Goal: Task Accomplishment & Management: Use online tool/utility

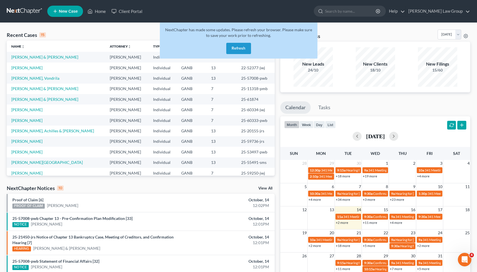
click at [243, 45] on button "Refresh" at bounding box center [238, 48] width 25 height 11
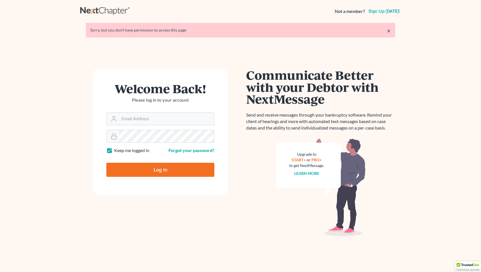
type input "[EMAIL_ADDRESS][DOMAIN_NAME]"
click at [160, 169] on input "Log In" at bounding box center [160, 170] width 108 height 14
type input "Thinking..."
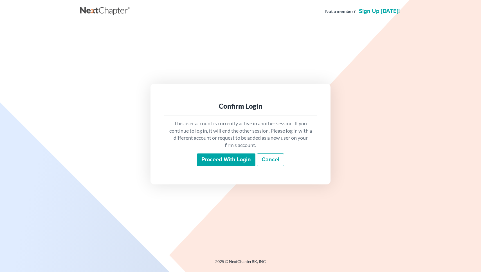
click at [213, 154] on input "Proceed with login" at bounding box center [226, 159] width 59 height 13
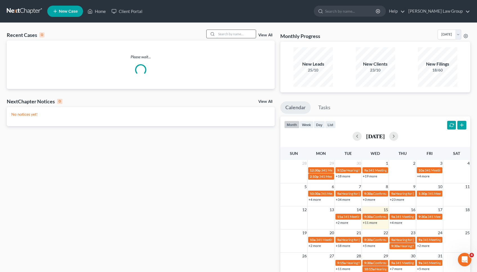
click at [241, 33] on input "search" at bounding box center [235, 34] width 39 height 8
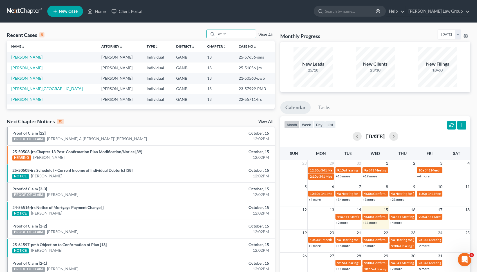
type input "white"
click at [36, 58] on link "[PERSON_NAME]" at bounding box center [26, 57] width 31 height 5
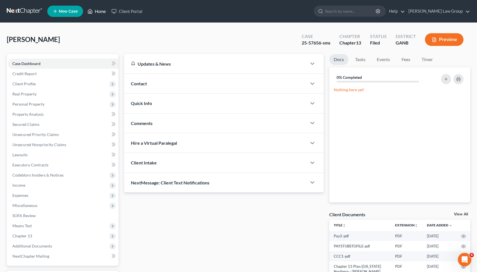
click at [94, 12] on link "Home" at bounding box center [97, 11] width 24 height 10
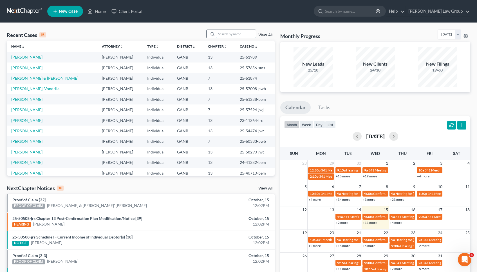
click at [240, 35] on input "search" at bounding box center [235, 34] width 39 height 8
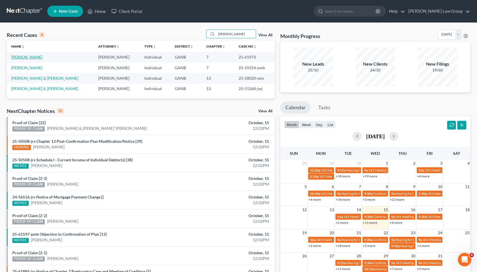
type input "earle"
click at [29, 55] on link "[PERSON_NAME]" at bounding box center [26, 57] width 31 height 5
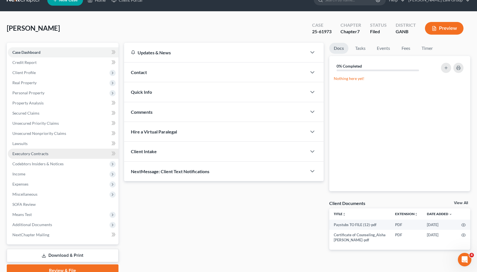
scroll to position [15, 0]
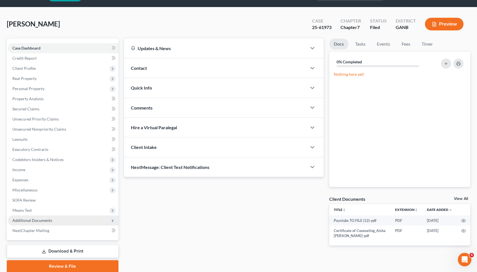
click at [53, 221] on span "Additional Documents" at bounding box center [63, 220] width 111 height 10
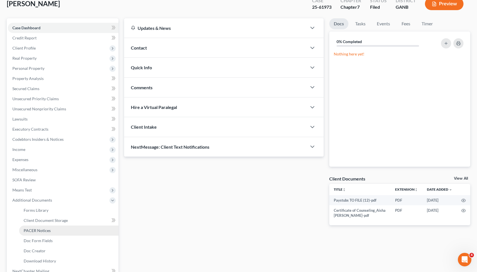
scroll to position [35, 0]
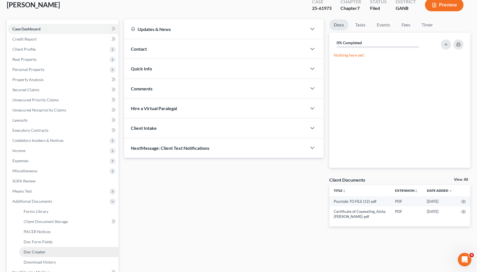
click at [53, 252] on link "Doc Creator" at bounding box center [68, 252] width 99 height 10
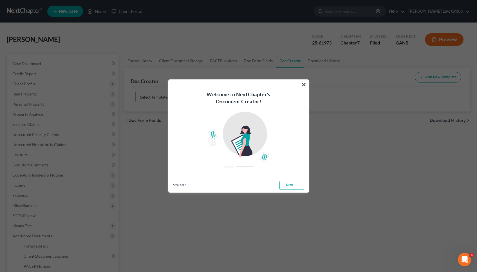
click at [291, 183] on link "Next →" at bounding box center [291, 185] width 25 height 9
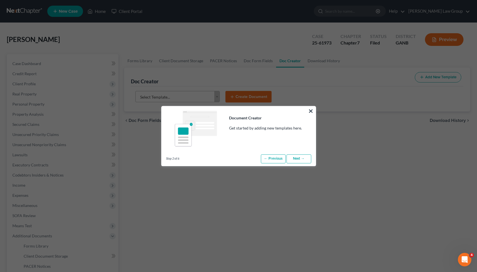
click at [295, 159] on link "Next →" at bounding box center [298, 158] width 25 height 9
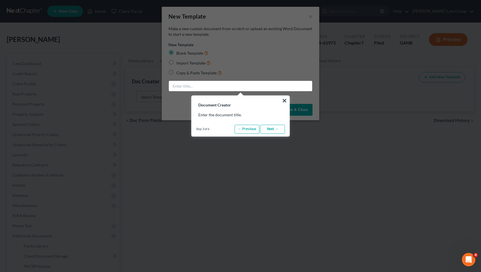
click at [278, 130] on link "Next →" at bounding box center [272, 129] width 25 height 9
radio input "false"
radio input "true"
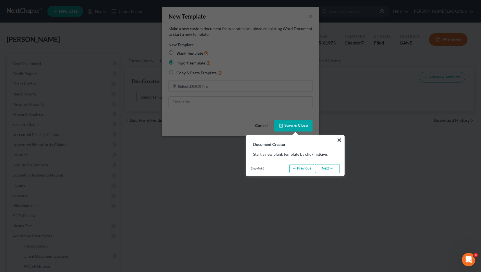
click at [324, 165] on link "Next →" at bounding box center [327, 168] width 25 height 9
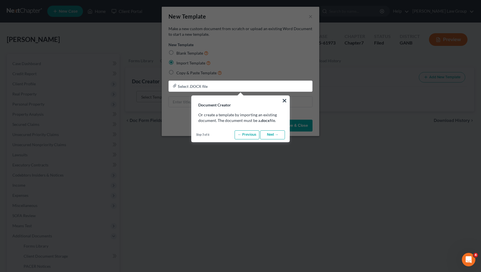
click at [273, 132] on link "Next →" at bounding box center [272, 134] width 25 height 9
radio input "true"
type input "Sample Template"
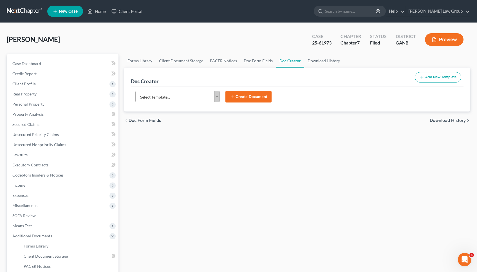
click at [199, 101] on body "Home New Case Client Portal [PERSON_NAME] Law Group [EMAIL_ADDRESS][DOMAIN_NAME…" at bounding box center [238, 185] width 477 height 370
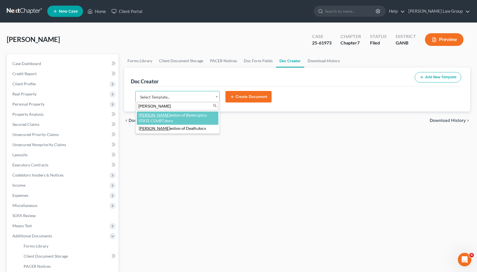
type input "[PERSON_NAME]"
select select "111670"
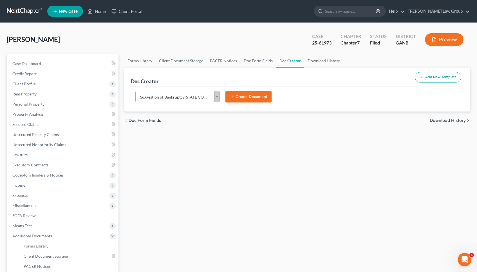
click at [244, 95] on button "Create Document" at bounding box center [248, 97] width 46 height 12
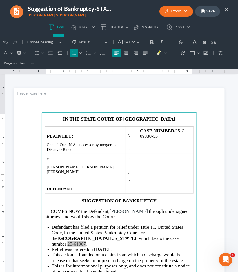
click at [226, 10] on button "×" at bounding box center [226, 9] width 4 height 7
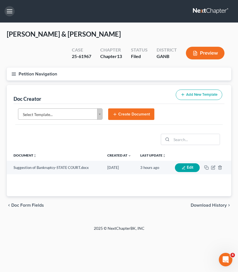
click at [10, 14] on button "button" at bounding box center [10, 11] width 10 height 10
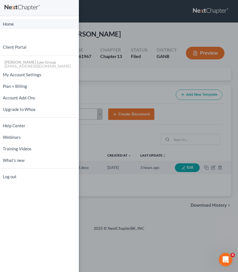
click at [11, 21] on link "Home" at bounding box center [39, 24] width 79 height 10
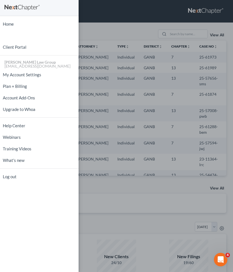
click at [90, 27] on div "Home New Case Client Portal [PERSON_NAME] Law Group [EMAIL_ADDRESS][DOMAIN_NAME…" at bounding box center [116, 136] width 233 height 272
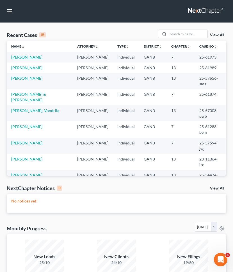
click at [25, 57] on link "[PERSON_NAME]" at bounding box center [26, 57] width 31 height 5
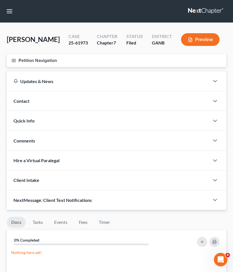
click at [13, 61] on icon "button" at bounding box center [13, 60] width 5 height 5
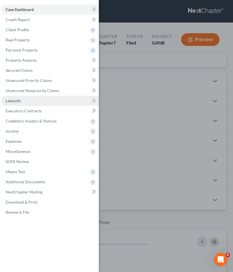
click at [21, 100] on link "Lawsuits" at bounding box center [50, 101] width 98 height 10
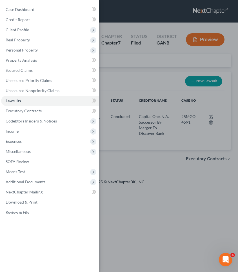
click at [143, 66] on div "Case Dashboard Payments Invoices Payments Payments Credit Report Client Profile" at bounding box center [119, 136] width 238 height 272
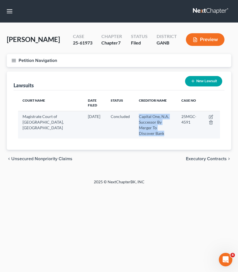
drag, startPoint x: 130, startPoint y: 110, endPoint x: 157, endPoint y: 125, distance: 31.1
click at [157, 125] on div "Capital One, N.A. Successor By Merger To Discover Bank" at bounding box center [156, 125] width 34 height 23
copy span "Capital One, N.A. Successor By Merger To Discover Bank"
drag, startPoint x: 194, startPoint y: 116, endPoint x: 181, endPoint y: 111, distance: 13.3
click at [181, 111] on td "25MGC-4591" at bounding box center [190, 125] width 26 height 28
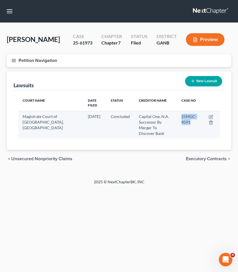
copy span "25MGC-4591"
drag, startPoint x: 131, startPoint y: 112, endPoint x: 143, endPoint y: 127, distance: 20.2
click at [143, 127] on td "Capital One, N.A. Successor By Merger To Discover Bank" at bounding box center [155, 125] width 43 height 28
copy span "Capital One, N.A. Successor By Merger To Discover Bank"
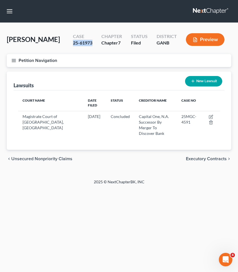
drag, startPoint x: 73, startPoint y: 42, endPoint x: 93, endPoint y: 41, distance: 20.8
click at [93, 41] on div "Case 25-61973" at bounding box center [82, 40] width 28 height 17
copy div "25-61973"
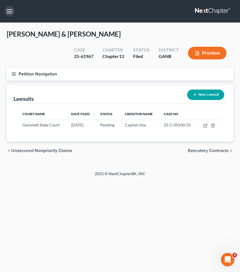
click at [12, 13] on button "button" at bounding box center [10, 11] width 10 height 10
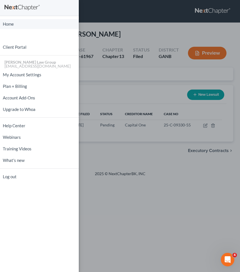
click at [10, 24] on link "Home" at bounding box center [39, 24] width 79 height 10
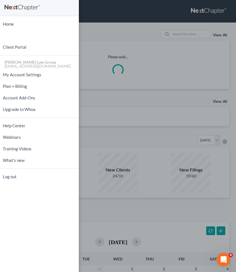
click at [203, 32] on div "Home New Case Client Portal [PERSON_NAME] Law Group [EMAIL_ADDRESS][DOMAIN_NAME…" at bounding box center [118, 136] width 236 height 272
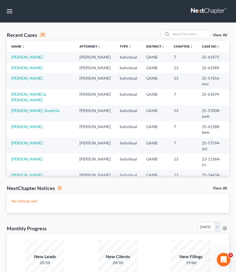
click at [33, 55] on td "[PERSON_NAME]" at bounding box center [41, 57] width 68 height 10
click at [28, 56] on link "[PERSON_NAME]" at bounding box center [26, 57] width 31 height 5
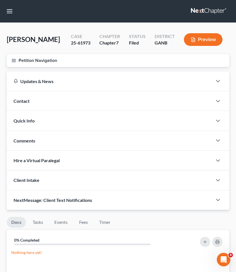
click at [49, 60] on button "Petition Navigation" at bounding box center [118, 60] width 222 height 13
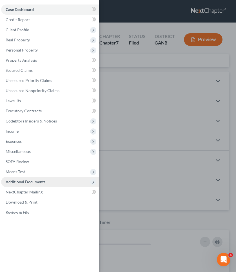
click at [37, 180] on span "Additional Documents" at bounding box center [26, 181] width 40 height 5
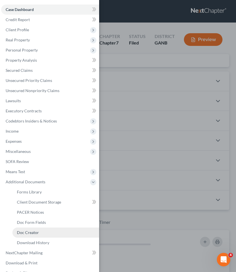
click at [38, 231] on span "Doc Creator" at bounding box center [28, 232] width 22 height 5
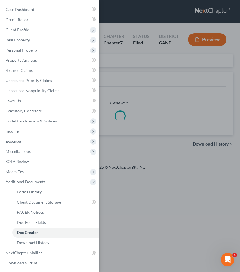
click at [176, 66] on div "Case Dashboard Payments Invoices Payments Payments Credit Report Client Profile" at bounding box center [120, 136] width 240 height 272
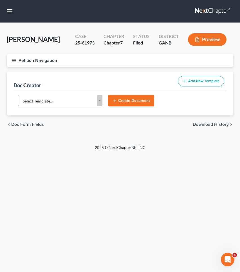
click at [75, 94] on div "Select Template... Select Template... Advesary Answer.docx Affidavit About No P…" at bounding box center [120, 102] width 213 height 25
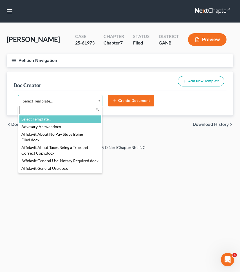
click at [73, 102] on body "Home New Case Client Portal [PERSON_NAME] Law Group [EMAIL_ADDRESS][DOMAIN_NAME…" at bounding box center [120, 136] width 240 height 272
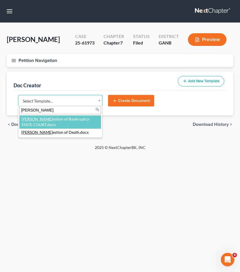
type input "[PERSON_NAME]"
select select "111670"
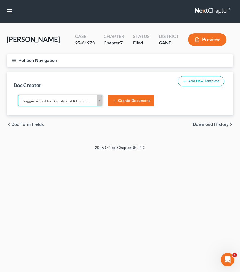
click at [134, 102] on button "Create Document" at bounding box center [131, 101] width 46 height 12
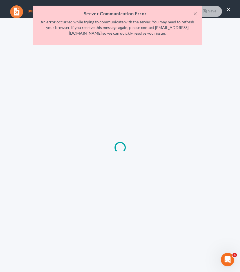
click at [197, 12] on div "× Server Communication Error An error occurred while trying to communicate with…" at bounding box center [117, 25] width 169 height 39
click at [195, 13] on button "×" at bounding box center [195, 13] width 4 height 7
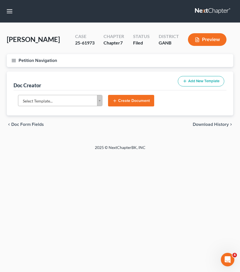
click at [55, 100] on body "Home New Case Client Portal [PERSON_NAME] Law Group [EMAIL_ADDRESS][DOMAIN_NAME…" at bounding box center [120, 136] width 240 height 272
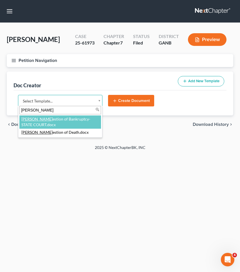
type input "[PERSON_NAME]"
select select "111670"
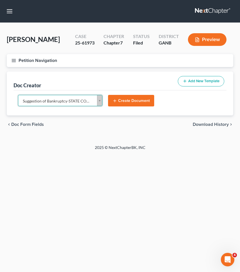
click at [120, 104] on button "Create Document" at bounding box center [131, 101] width 46 height 12
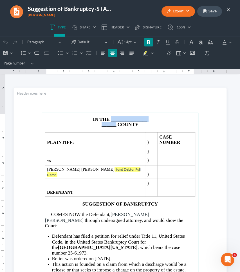
drag, startPoint x: 114, startPoint y: 126, endPoint x: 110, endPoint y: 120, distance: 7.7
click at [110, 120] on main "IN THE _______________ ______ COUNTY PLAINTIFF: } CASE NUMBER } vs } [PERSON_NA…" at bounding box center [120, 226] width 157 height 226
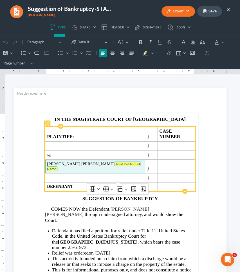
click at [100, 161] on tag "Joint Debtor Full Name" at bounding box center [93, 166] width 93 height 10
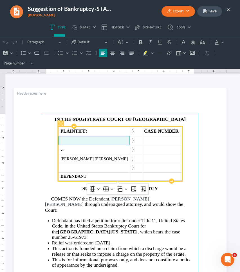
click at [96, 141] on span "Rich Text Editor, page-0-main" at bounding box center [94, 140] width 68 height 5
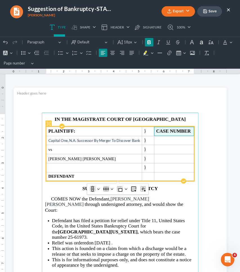
click at [187, 131] on strong "CASE NUMBER" at bounding box center [173, 131] width 35 height 5
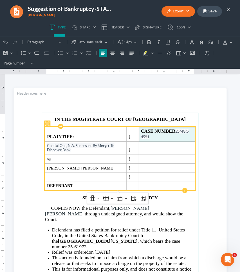
click at [178, 132] on span "25MGC-4591" at bounding box center [165, 134] width 48 height 10
drag, startPoint x: 177, startPoint y: 132, endPoint x: 177, endPoint y: 135, distance: 3.4
click at [177, 135] on span "CASE NUMBER 25MGC-4591" at bounding box center [167, 134] width 52 height 11
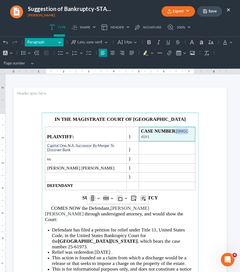
click at [60, 42] on button "Heading Paragraph" at bounding box center [44, 42] width 39 height 8
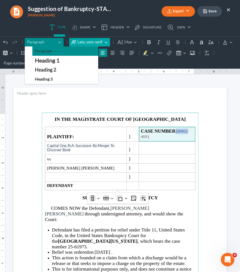
click at [79, 43] on span "Lato, sans-serif" at bounding box center [90, 42] width 26 height 6
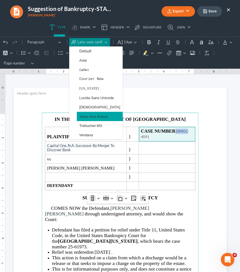
click at [87, 116] on span "Times New Roman" at bounding box center [93, 116] width 28 height 6
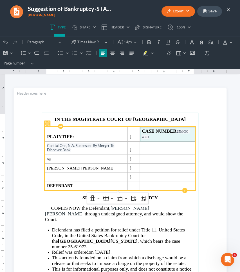
click at [174, 131] on strong "CASE NUMBER" at bounding box center [159, 131] width 35 height 5
click at [178, 132] on span "CASE NUMBER. 25MGC-4591" at bounding box center [167, 134] width 52 height 11
click at [153, 136] on span "25MGC-4591" at bounding box center [166, 134] width 48 height 9
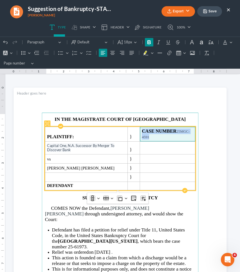
click at [153, 136] on span "25MGC-4591" at bounding box center [166, 134] width 48 height 9
drag, startPoint x: 164, startPoint y: 136, endPoint x: 140, endPoint y: 137, distance: 23.9
click at [142, 137] on span "CASE NUMBER 25MGC-4591" at bounding box center [167, 134] width 51 height 11
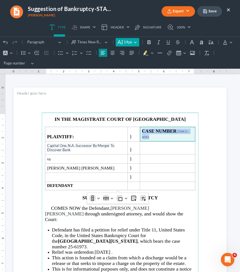
click at [121, 40] on icon "Editor toolbar" at bounding box center [120, 42] width 6 height 6
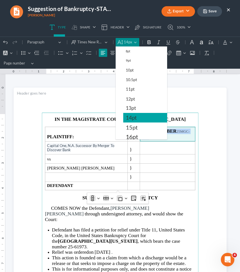
click at [137, 119] on button "14pt" at bounding box center [145, 118] width 44 height 10
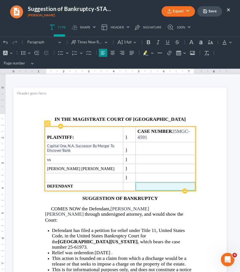
drag, startPoint x: 198, startPoint y: 185, endPoint x: 193, endPoint y: 184, distance: 5.1
click at [193, 184] on section "IN THE MAGISTRATE COURT OF FORSYTH COUNTY PLAINTIFF: } CASE NUMBER 25MGC-4591 C…" at bounding box center [120, 225] width 213 height 276
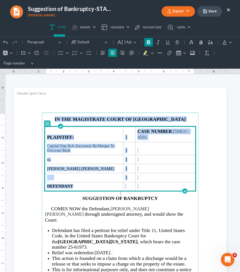
drag, startPoint x: 195, startPoint y: 187, endPoint x: 143, endPoint y: 105, distance: 97.4
copy main "IN THE MAGISTRATE COURT OF FORSYTH COUNTY PLAINTIFF: } CASE NUMBER 25MGC-4591 C…"
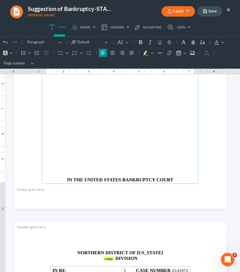
scroll to position [446, 0]
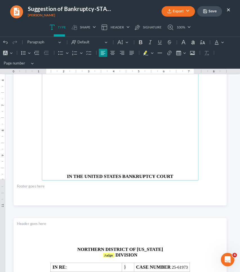
click at [143, 106] on p "Rich Text Editor, page-1-main" at bounding box center [120, 108] width 150 height 5
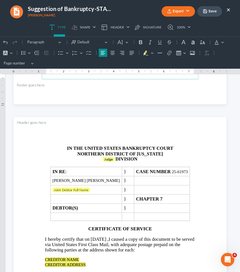
scroll to position [555, 0]
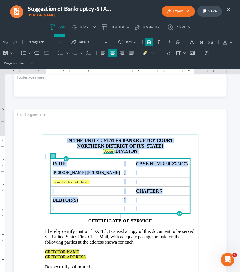
drag, startPoint x: 187, startPoint y: 209, endPoint x: 97, endPoint y: 125, distance: 122.6
click at [97, 125] on section "IN THE UNITED STATES BANKRUPTCY COURT NORTHERN DISTRICT OF [US_STATE] Judge DIV…" at bounding box center [120, 247] width 213 height 276
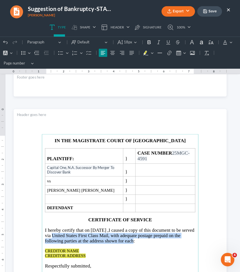
drag, startPoint x: 69, startPoint y: 236, endPoint x: 137, endPoint y: 241, distance: 68.5
click at [137, 241] on span "I caused a copy of this document to be served via United States First Class Mai…" at bounding box center [119, 235] width 149 height 16
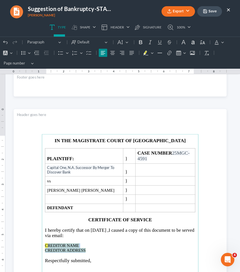
drag, startPoint x: 86, startPoint y: 250, endPoint x: 46, endPoint y: 242, distance: 40.4
click at [46, 243] on p "CREDITOR NAME CREDITOR ADDRESS" at bounding box center [120, 248] width 150 height 10
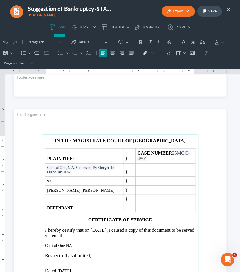
click at [63, 244] on p "Capital One NA" at bounding box center [120, 245] width 150 height 5
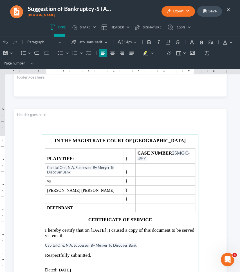
click at [63, 244] on span "Capital One, N.A. Successor By Merger To Discover Bank" at bounding box center [91, 245] width 92 height 5
click at [232, 41] on button "Font Color Font Color" at bounding box center [227, 42] width 12 height 8
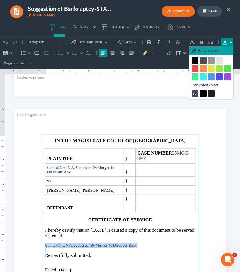
click at [221, 51] on button "Remove color Remove color" at bounding box center [211, 50] width 44 height 8
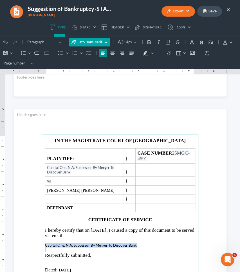
click at [80, 45] on span "Lato, sans-serif" at bounding box center [90, 42] width 26 height 6
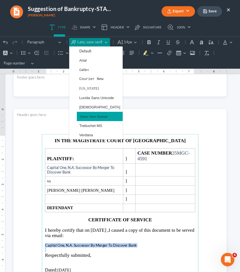
click at [94, 114] on span "Times New Roman" at bounding box center [93, 116] width 28 height 6
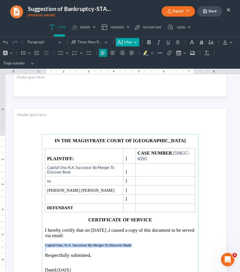
click at [129, 41] on span "14px" at bounding box center [128, 42] width 8 height 6
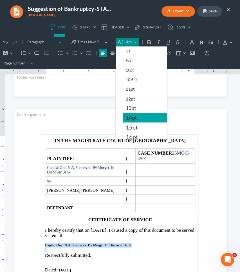
click at [133, 114] on button "14pt" at bounding box center [145, 118] width 44 height 10
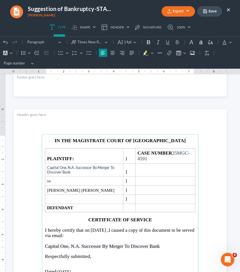
click at [141, 118] on header "Rich Text Editor, page-2-header" at bounding box center [120, 121] width 213 height 25
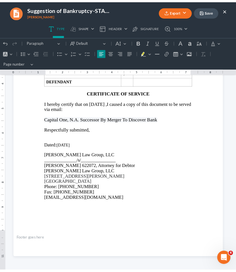
scroll to position [681, 0]
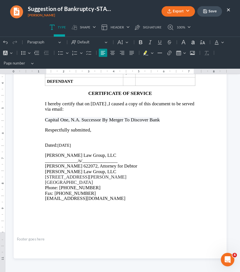
click at [205, 10] on polyline "button" at bounding box center [204, 10] width 1 height 1
click at [192, 13] on button "Export" at bounding box center [177, 11] width 33 height 10
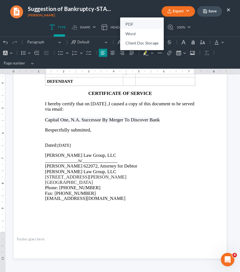
click at [141, 24] on link "PDF" at bounding box center [142, 25] width 44 height 10
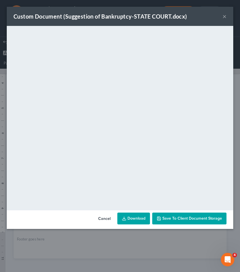
click at [224, 17] on button "×" at bounding box center [225, 16] width 4 height 7
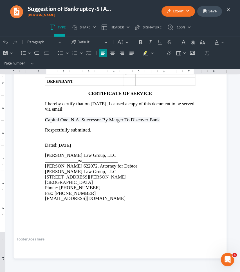
click at [226, 11] on button "×" at bounding box center [228, 9] width 4 height 7
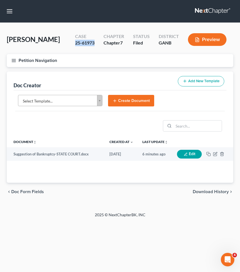
drag, startPoint x: 95, startPoint y: 42, endPoint x: 71, endPoint y: 41, distance: 24.0
click at [71, 41] on div "Case 25-61973" at bounding box center [85, 40] width 28 height 17
copy div "25-61973"
click at [11, 10] on button "button" at bounding box center [10, 11] width 10 height 10
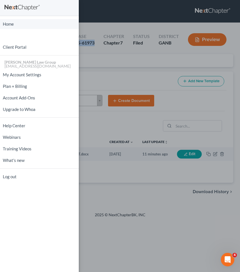
click at [9, 23] on link "Home" at bounding box center [39, 24] width 79 height 10
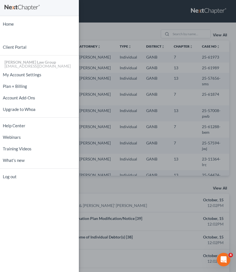
click at [187, 35] on div "Home New Case Client Portal [PERSON_NAME] Law Group [EMAIL_ADDRESS][DOMAIN_NAME…" at bounding box center [118, 136] width 236 height 272
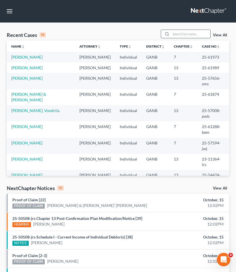
click at [186, 35] on input "search" at bounding box center [190, 34] width 39 height 8
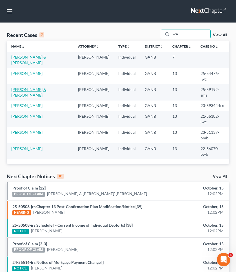
type input "ven"
click at [37, 87] on link "[PERSON_NAME] & [PERSON_NAME]'" at bounding box center [28, 92] width 35 height 10
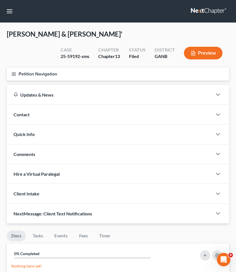
click at [36, 73] on button "Petition Navigation" at bounding box center [118, 74] width 222 height 13
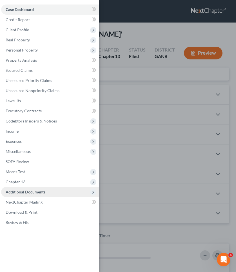
click at [35, 193] on span "Additional Documents" at bounding box center [26, 191] width 40 height 5
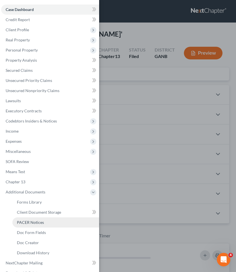
click at [33, 222] on span "PACER Notices" at bounding box center [30, 222] width 27 height 5
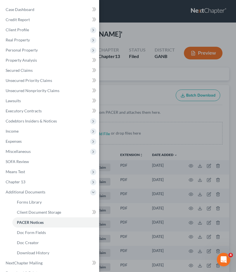
click at [147, 79] on div "Case Dashboard Payments Invoices Payments Payments Credit Report Client Profile" at bounding box center [118, 136] width 236 height 272
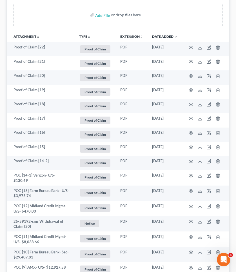
scroll to position [118, 0]
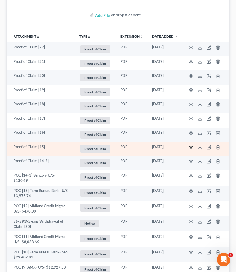
click at [191, 148] on icon "button" at bounding box center [190, 147] width 5 height 5
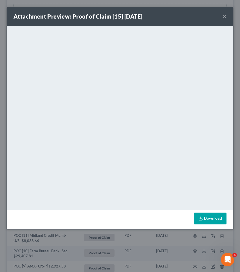
click at [223, 14] on button "×" at bounding box center [225, 16] width 4 height 7
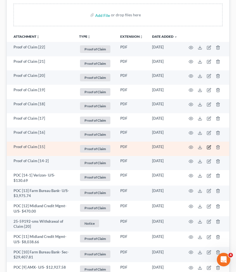
click at [209, 147] on icon "button" at bounding box center [209, 146] width 3 height 3
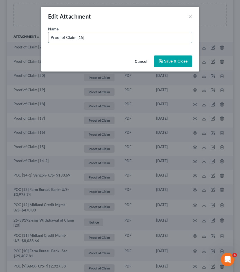
click at [172, 37] on input "Proof of Claim [15]" at bounding box center [119, 37] width 143 height 11
paste input "2,837.95 7. How much is the claim? $________"
drag, startPoint x: 132, startPoint y: 39, endPoint x: 219, endPoint y: 43, distance: 86.5
click at [219, 43] on div "Edit Attachment × Name * Proof of Claim [15] LVNV Funding- U/S- $2,837.95 7. Ho…" at bounding box center [120, 136] width 240 height 272
drag, startPoint x: 74, startPoint y: 37, endPoint x: 22, endPoint y: 41, distance: 52.1
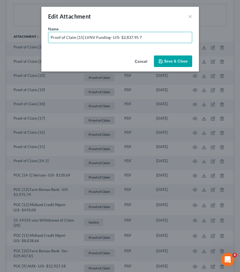
click at [22, 41] on div "Edit Attachment × Name * Proof of Claim [15] LVNV Funding- U/S- $2,837.95 7 Can…" at bounding box center [120, 136] width 240 height 272
click at [53, 36] on input "Proof of Claim [15] LVNV Funding- U/S- $2,837.95 7" at bounding box center [119, 37] width 143 height 11
drag, startPoint x: 50, startPoint y: 37, endPoint x: 74, endPoint y: 37, distance: 24.2
click at [74, 37] on input "Proof of Claim [15] LVNV Funding- U/S- $2,837.95 7" at bounding box center [119, 37] width 143 height 11
type input "POC [15] LVNV Funding- U/S- $2,837.95 7"
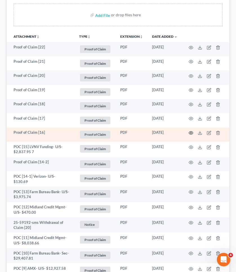
click at [191, 131] on icon "button" at bounding box center [191, 132] width 4 height 3
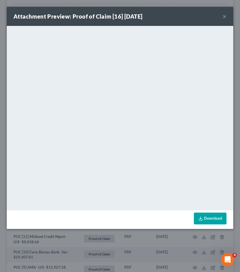
click at [225, 17] on button "×" at bounding box center [225, 16] width 4 height 7
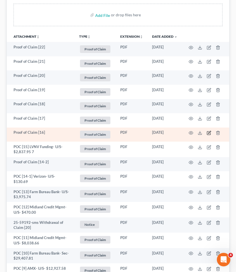
click at [209, 133] on icon "button" at bounding box center [209, 132] width 3 height 3
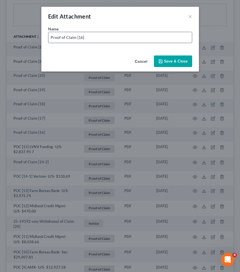
click at [179, 37] on input "Proof of Claim [16]" at bounding box center [119, 37] width 143 height 11
paste input "__________"
drag, startPoint x: 75, startPoint y: 37, endPoint x: 13, endPoint y: 34, distance: 62.2
click at [13, 34] on div "Edit Attachment × Name * Proof of Claim [16] Citibank- U/S- $ Cancel Save & Clo…" at bounding box center [120, 136] width 240 height 272
type input "POC [16] Citibank- U/S- $"
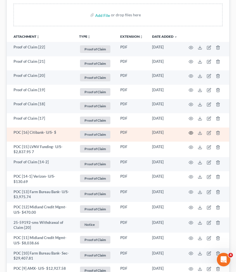
click at [191, 133] on circle "button" at bounding box center [190, 132] width 1 height 1
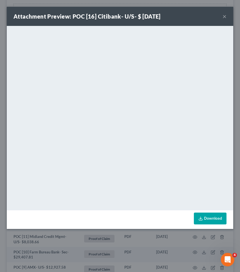
click at [225, 15] on button "×" at bounding box center [225, 16] width 4 height 7
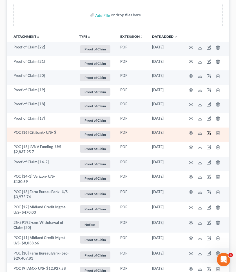
click at [208, 132] on icon "button" at bounding box center [208, 133] width 5 height 5
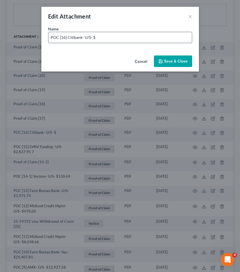
click at [148, 35] on input "POC [16] Citibank- U/S- $" at bounding box center [119, 37] width 143 height 11
type input "POC [16] Citibank- U/S- $2,330.13"
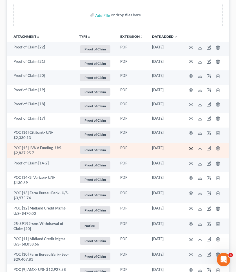
click at [192, 146] on icon "button" at bounding box center [190, 148] width 5 height 5
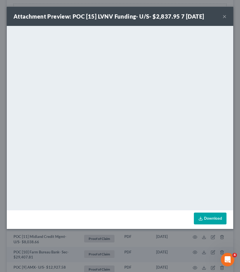
click at [224, 16] on button "×" at bounding box center [225, 16] width 4 height 7
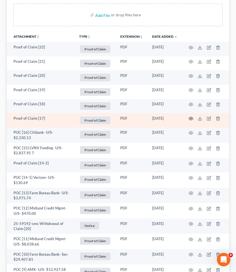
click at [191, 119] on circle "button" at bounding box center [190, 118] width 1 height 1
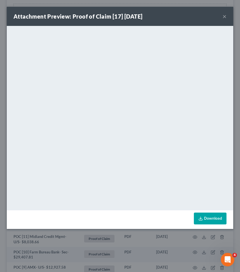
click at [224, 16] on button "×" at bounding box center [225, 16] width 4 height 7
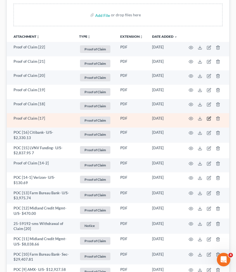
click at [210, 119] on icon "button" at bounding box center [208, 118] width 3 height 3
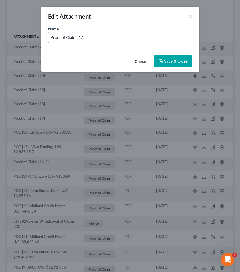
click at [179, 39] on input "Proof of Claim [17]" at bounding box center [119, 37] width 143 height 11
drag, startPoint x: 75, startPoint y: 37, endPoint x: 38, endPoint y: 37, distance: 36.9
click at [38, 37] on div "Edit Attachment × Name * Proof of Claim [17] LVNV Funding- U/S- $228.75 Cancel …" at bounding box center [120, 136] width 240 height 272
type input "POC [17] LVNV Funding- U/S- $228.75"
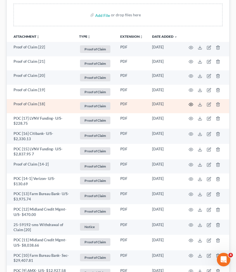
click at [192, 103] on icon "button" at bounding box center [191, 104] width 4 height 3
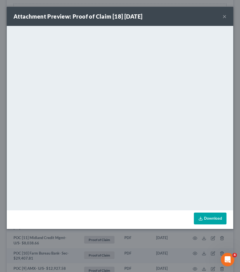
click at [224, 17] on button "×" at bounding box center [225, 16] width 4 height 7
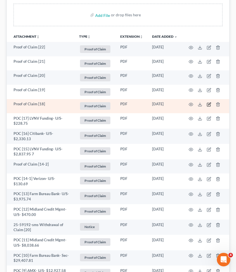
click at [208, 104] on icon "button" at bounding box center [208, 104] width 5 height 5
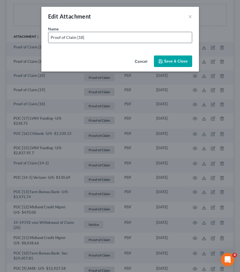
click at [166, 42] on input "Proof of Claim [18]" at bounding box center [119, 37] width 143 height 11
paste input "201.15 7. How much is the claim? $________"
click at [84, 37] on input "Proof of Claim [18] 201.15 7" at bounding box center [119, 37] width 143 height 11
drag, startPoint x: 75, startPoint y: 38, endPoint x: 33, endPoint y: 37, distance: 41.9
click at [33, 37] on div "Edit Attachment × Name * Proof of Claim [18] [PERSON_NAME] Funding Services- U/…" at bounding box center [120, 136] width 240 height 272
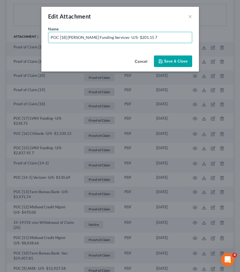
type input "POC [18] [PERSON_NAME] Funding Services- U/S- $201.15 7"
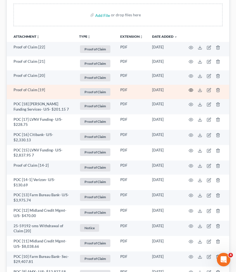
click at [192, 90] on icon "button" at bounding box center [190, 90] width 5 height 5
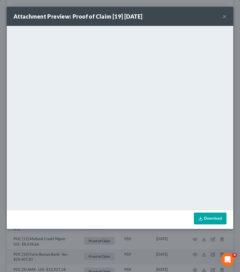
click at [224, 16] on button "×" at bounding box center [225, 16] width 4 height 7
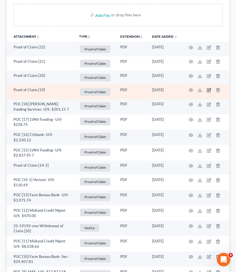
click at [210, 92] on icon "button" at bounding box center [208, 90] width 3 height 3
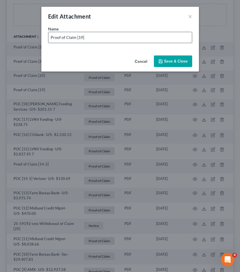
click at [181, 38] on input "Proof of Claim [19]" at bounding box center [119, 37] width 143 height 11
drag, startPoint x: 75, startPoint y: 38, endPoint x: 28, endPoint y: 36, distance: 47.0
click at [28, 36] on div "Edit Attachment × Name * Proof of Claim [19] [PERSON_NAME] Funding Services- U/…" at bounding box center [120, 136] width 240 height 272
type input "POC [19] [PERSON_NAME] Funding Services- U/S- $"
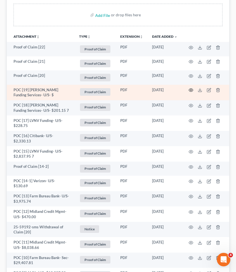
click at [192, 91] on icon "button" at bounding box center [190, 90] width 5 height 5
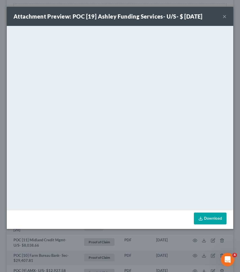
click at [223, 18] on button "×" at bounding box center [225, 16] width 4 height 7
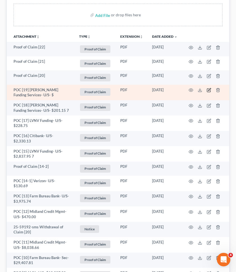
click at [209, 91] on icon "button" at bounding box center [208, 90] width 5 height 5
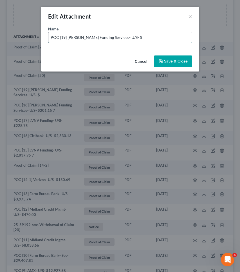
click at [164, 33] on input "POC [19] [PERSON_NAME] Funding Services- U/S- $" at bounding box center [119, 37] width 143 height 11
click at [163, 39] on input "POC [19] [PERSON_NAME] Funding Services- U/S- $" at bounding box center [119, 37] width 143 height 11
type input "POC [19] [PERSON_NAME] Funding Services- U/S- $149.00"
click at [176, 61] on span "Save & Close" at bounding box center [176, 61] width 24 height 5
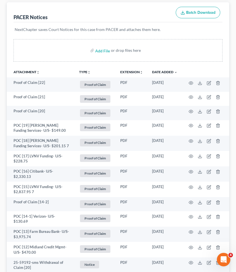
scroll to position [82, 0]
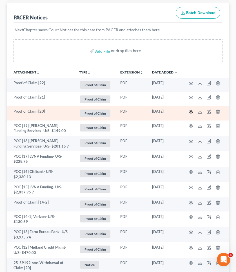
click at [190, 111] on icon "button" at bounding box center [190, 111] width 5 height 5
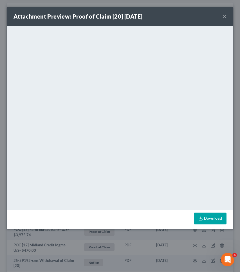
click at [226, 17] on button "×" at bounding box center [225, 16] width 4 height 7
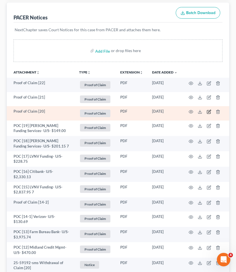
click at [209, 112] on icon "button" at bounding box center [209, 111] width 3 height 3
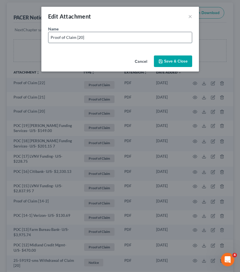
click at [183, 38] on input "Proof of Claim [20]" at bounding box center [119, 37] width 143 height 11
drag, startPoint x: 76, startPoint y: 38, endPoint x: 24, endPoint y: 37, distance: 51.2
click at [24, 37] on div "Edit Attachment × Name * Proof of Claim [20] [PERSON_NAME] Funding Services- U/…" at bounding box center [120, 136] width 240 height 272
type input "POC[20] [PERSON_NAME] Funding Services- U/S- $132.01"
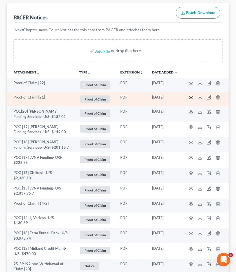
click at [190, 98] on icon "button" at bounding box center [190, 97] width 5 height 5
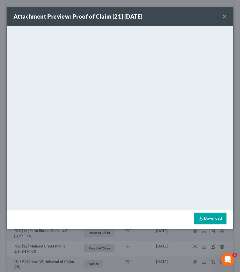
click at [224, 17] on button "×" at bounding box center [225, 16] width 4 height 7
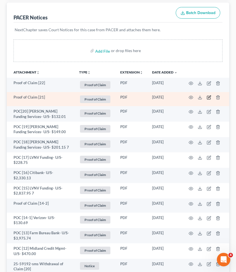
click at [208, 98] on icon "button" at bounding box center [208, 97] width 5 height 5
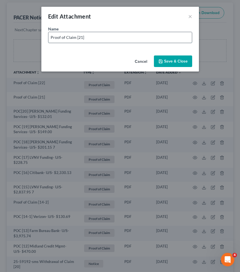
click at [168, 39] on input "Proof of Claim [21]" at bounding box center [119, 37] width 143 height 11
drag, startPoint x: 75, startPoint y: 39, endPoint x: 32, endPoint y: 36, distance: 42.6
click at [32, 36] on div "Edit Attachment × Name * Proof of Claim [21] [PERSON_NAME] Funding Services- U/…" at bounding box center [120, 136] width 240 height 272
type input "POC [21] [PERSON_NAME] Funding Services- U/S- $95.80"
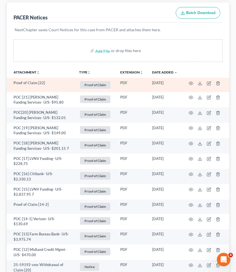
click at [187, 83] on td at bounding box center [205, 85] width 47 height 14
click at [189, 83] on icon "button" at bounding box center [191, 83] width 4 height 3
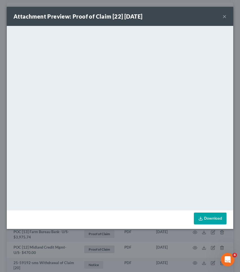
click at [224, 17] on button "×" at bounding box center [225, 16] width 4 height 7
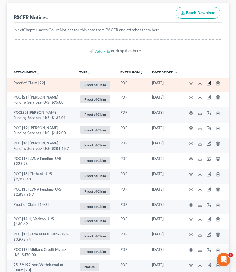
click at [210, 82] on icon "button" at bounding box center [209, 82] width 3 height 3
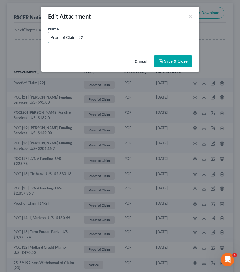
click at [183, 37] on input "Proof of Claim [22]" at bounding box center [119, 37] width 143 height 11
drag, startPoint x: 74, startPoint y: 38, endPoint x: 41, endPoint y: 37, distance: 33.2
click at [41, 37] on div "Edit Attachment × Name * Proof of Claim [22] [PERSON_NAME] Funding Services- U/…" at bounding box center [120, 136] width 240 height 272
type input "POC [22] [PERSON_NAME] Funding Services- U/S- $172.47"
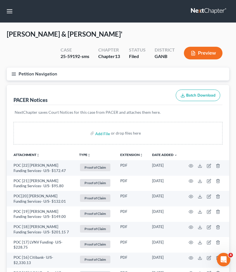
scroll to position [0, 0]
click at [9, 9] on button "button" at bounding box center [10, 11] width 10 height 10
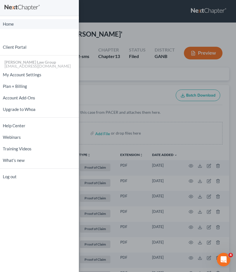
click at [10, 25] on link "Home" at bounding box center [39, 24] width 79 height 10
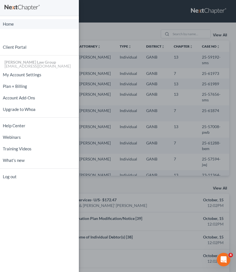
click at [11, 26] on link "Home" at bounding box center [39, 24] width 79 height 10
click at [114, 20] on div "Home New Case Client Portal [PERSON_NAME] Law Group [EMAIL_ADDRESS][DOMAIN_NAME…" at bounding box center [118, 136] width 236 height 272
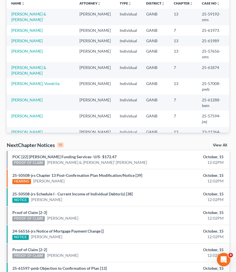
scroll to position [44, 0]
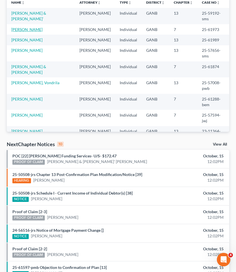
click at [24, 27] on link "[PERSON_NAME]" at bounding box center [26, 29] width 31 height 5
